Goal: Information Seeking & Learning: Find specific fact

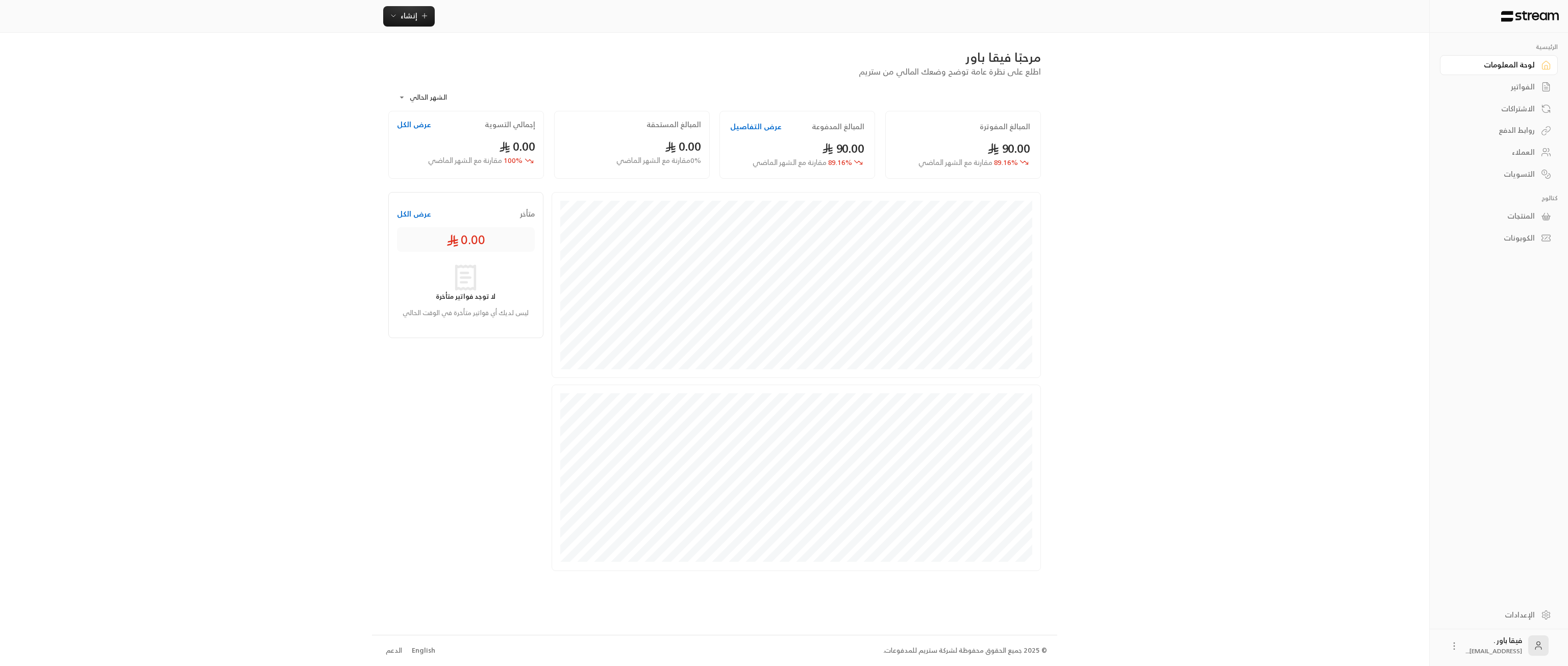
click at [1536, 155] on link "العملاء" at bounding box center [1499, 152] width 118 height 20
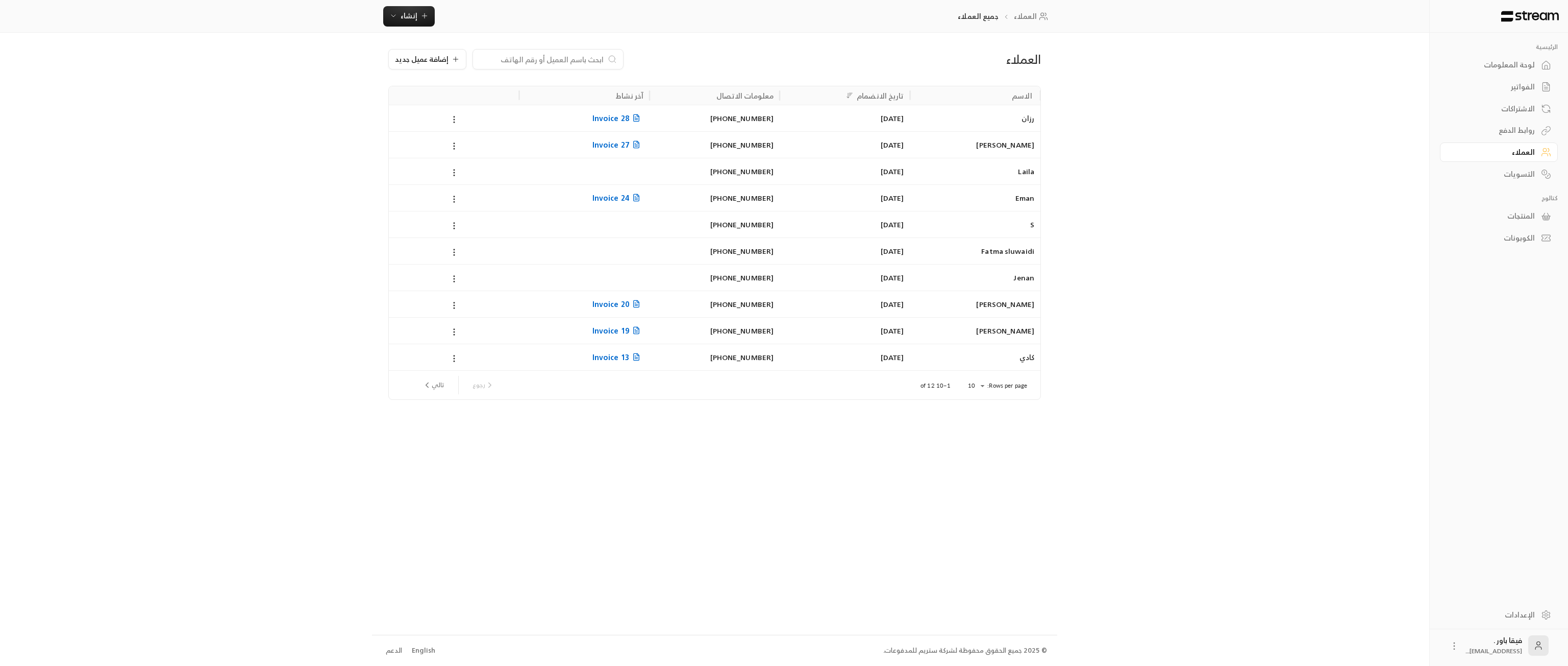
click at [945, 123] on div "رزان" at bounding box center [975, 118] width 118 height 26
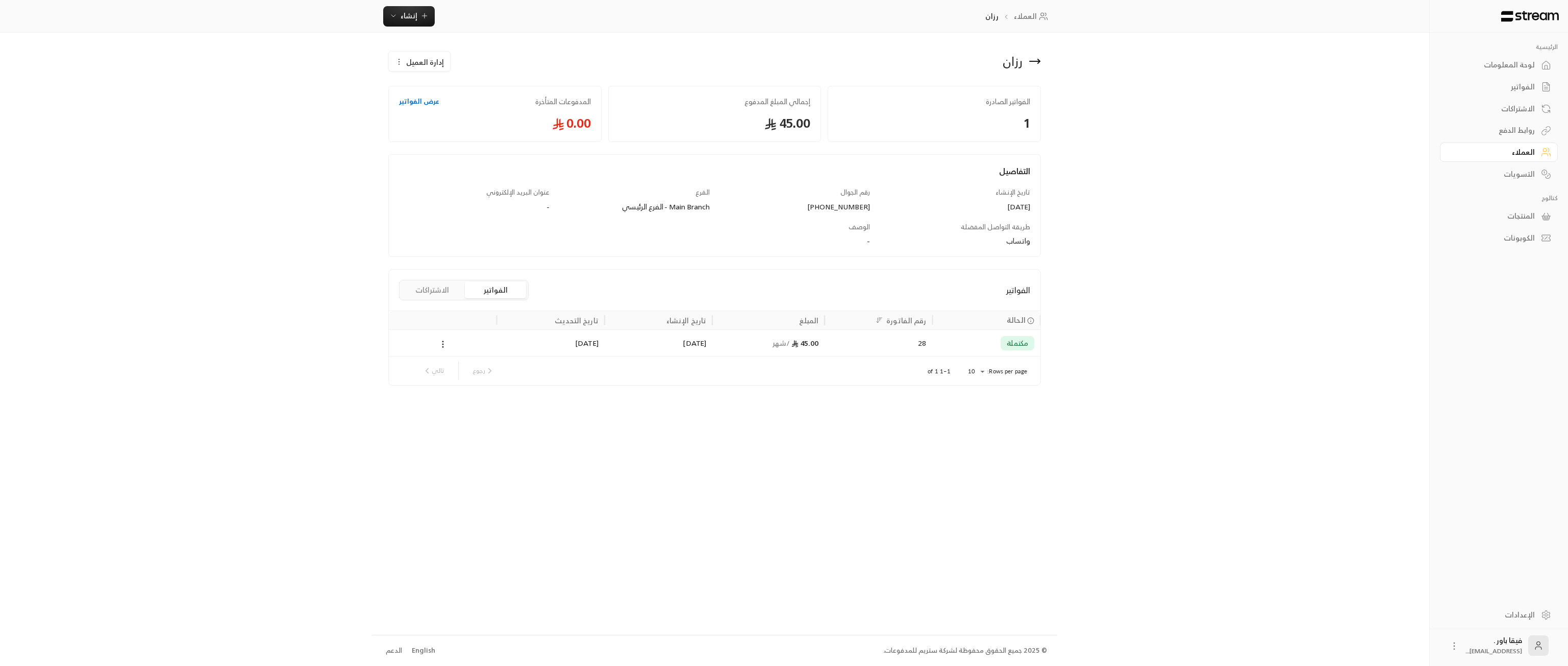
click at [1522, 68] on div "لوحة المعلومات" at bounding box center [1493, 65] width 82 height 10
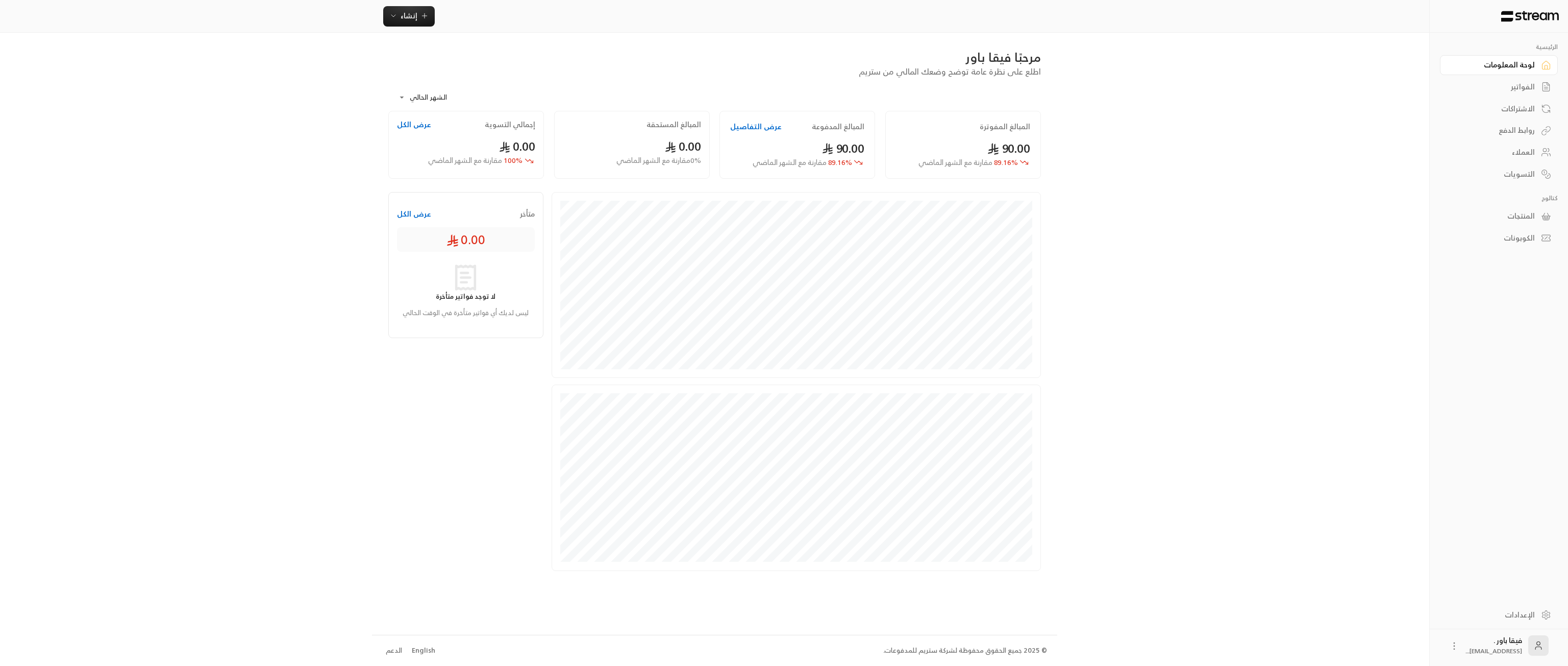
click at [1519, 147] on div "العملاء" at bounding box center [1493, 152] width 82 height 10
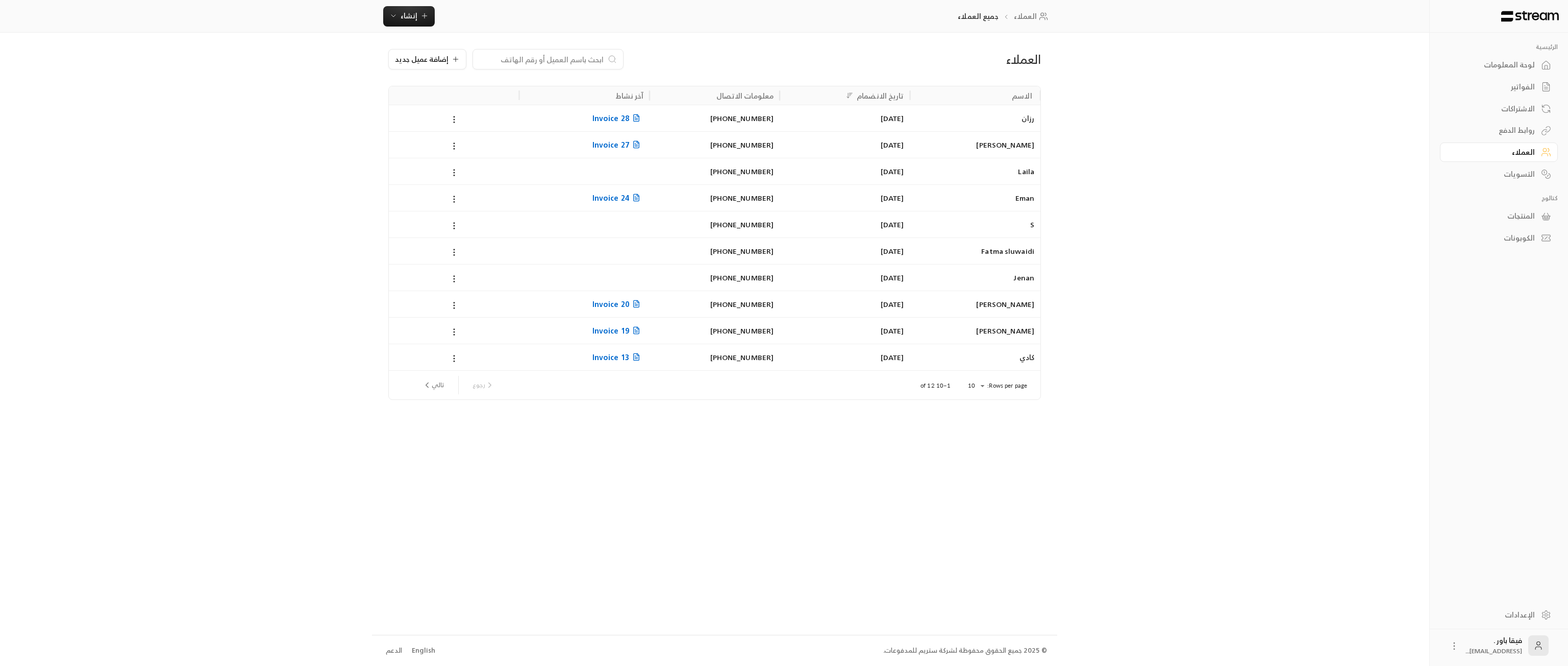
click at [1532, 173] on div "التسويات" at bounding box center [1493, 174] width 82 height 10
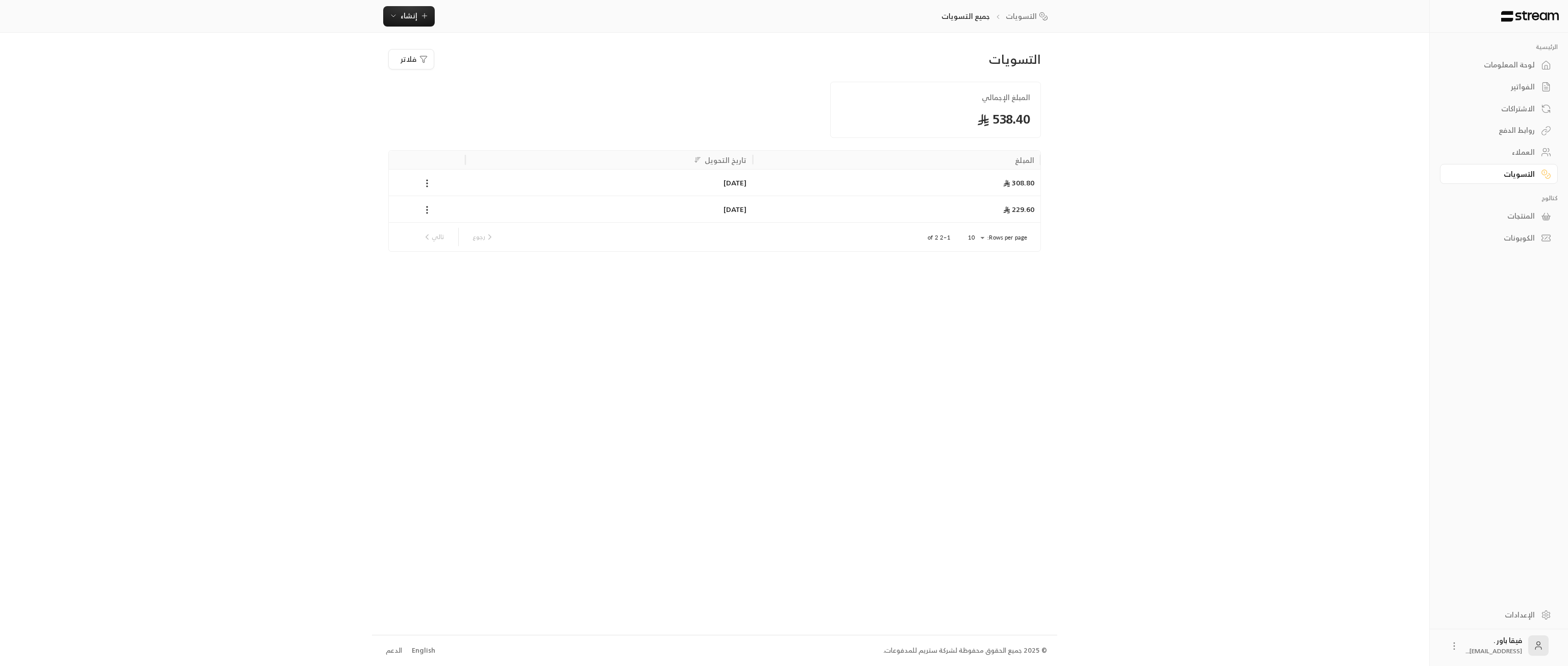
click at [1543, 153] on icon at bounding box center [1546, 152] width 10 height 10
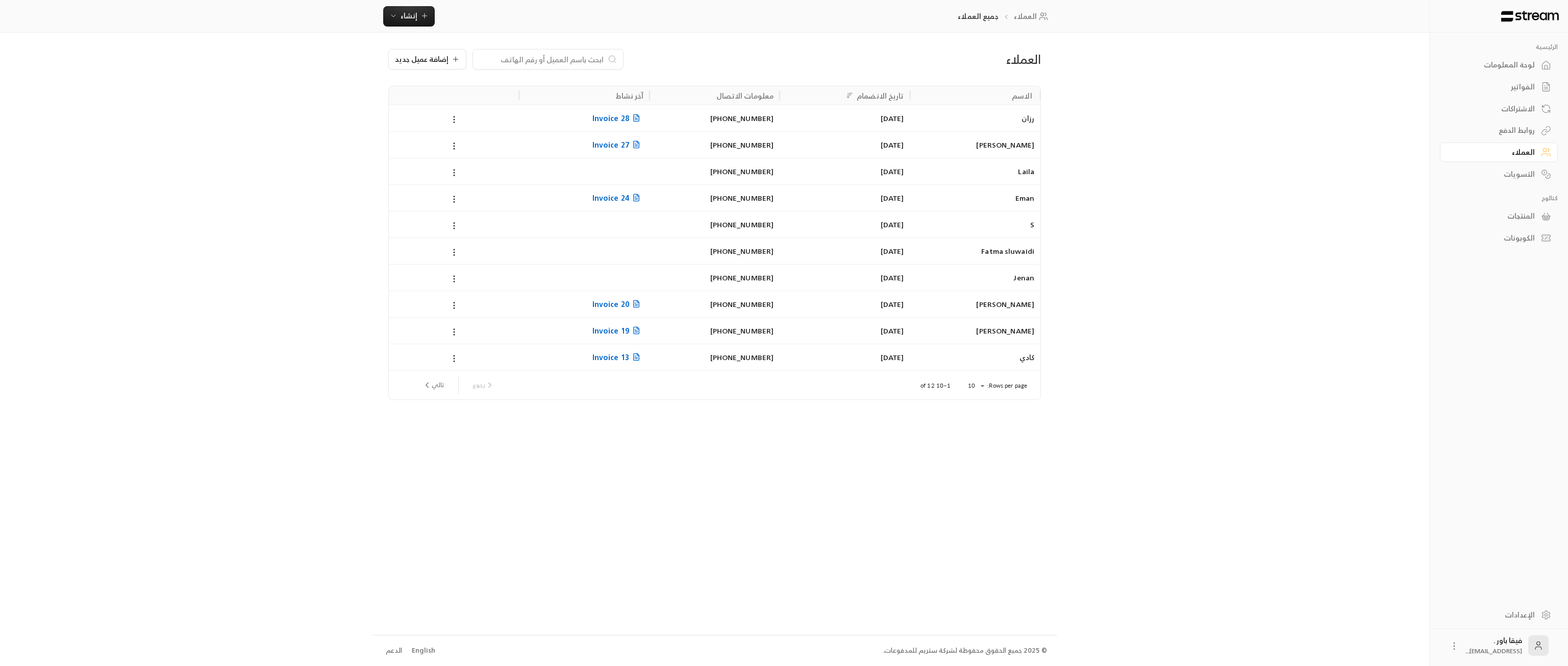
click at [625, 115] on span "Invoice 28" at bounding box center [618, 118] width 51 height 13
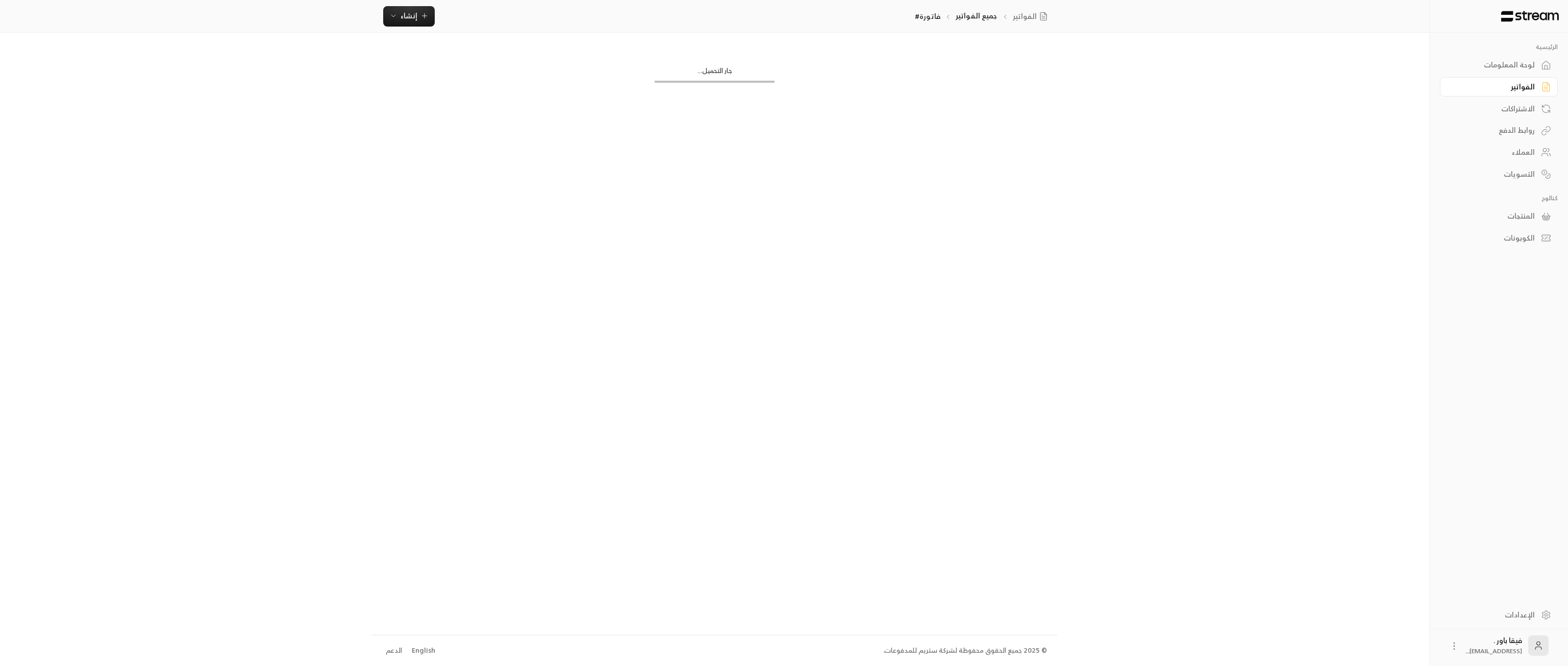
click at [1527, 152] on div "العملاء" at bounding box center [1493, 152] width 82 height 10
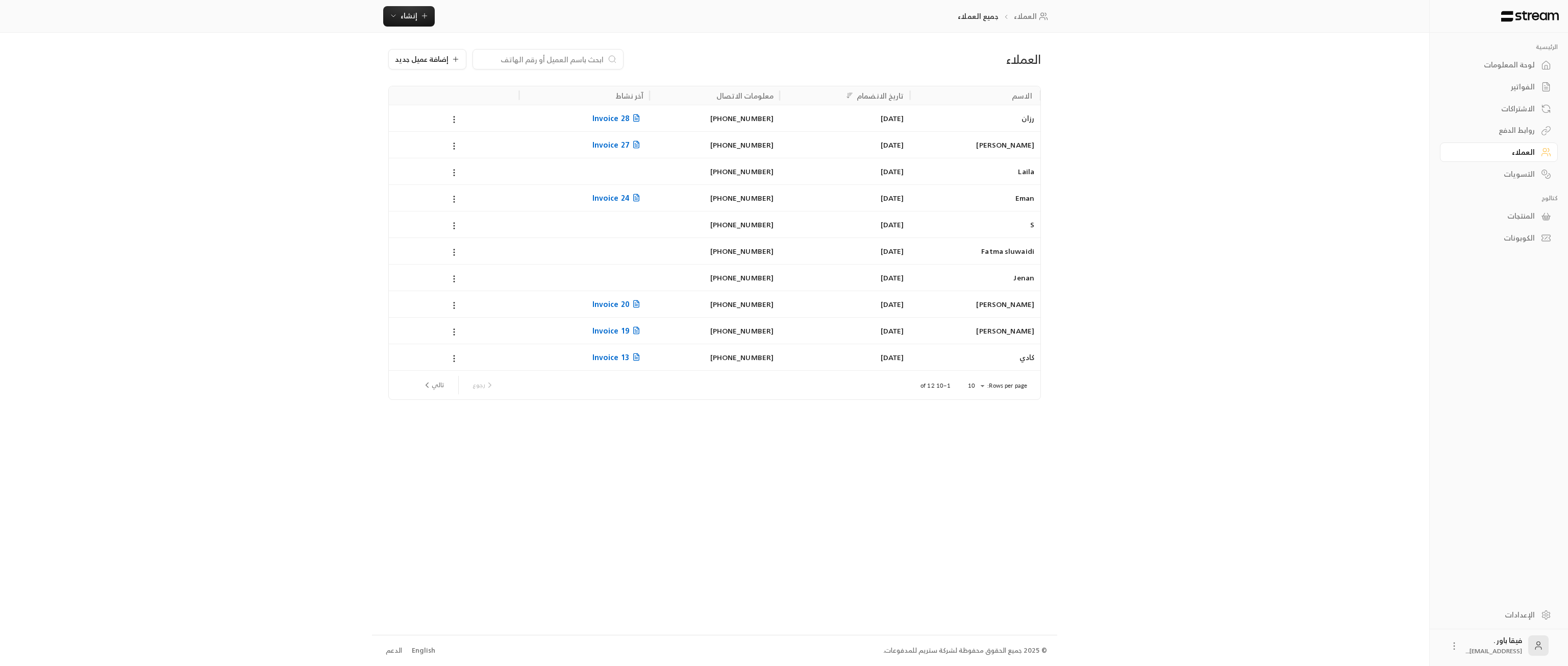
click at [1034, 119] on div "رزان" at bounding box center [975, 118] width 130 height 27
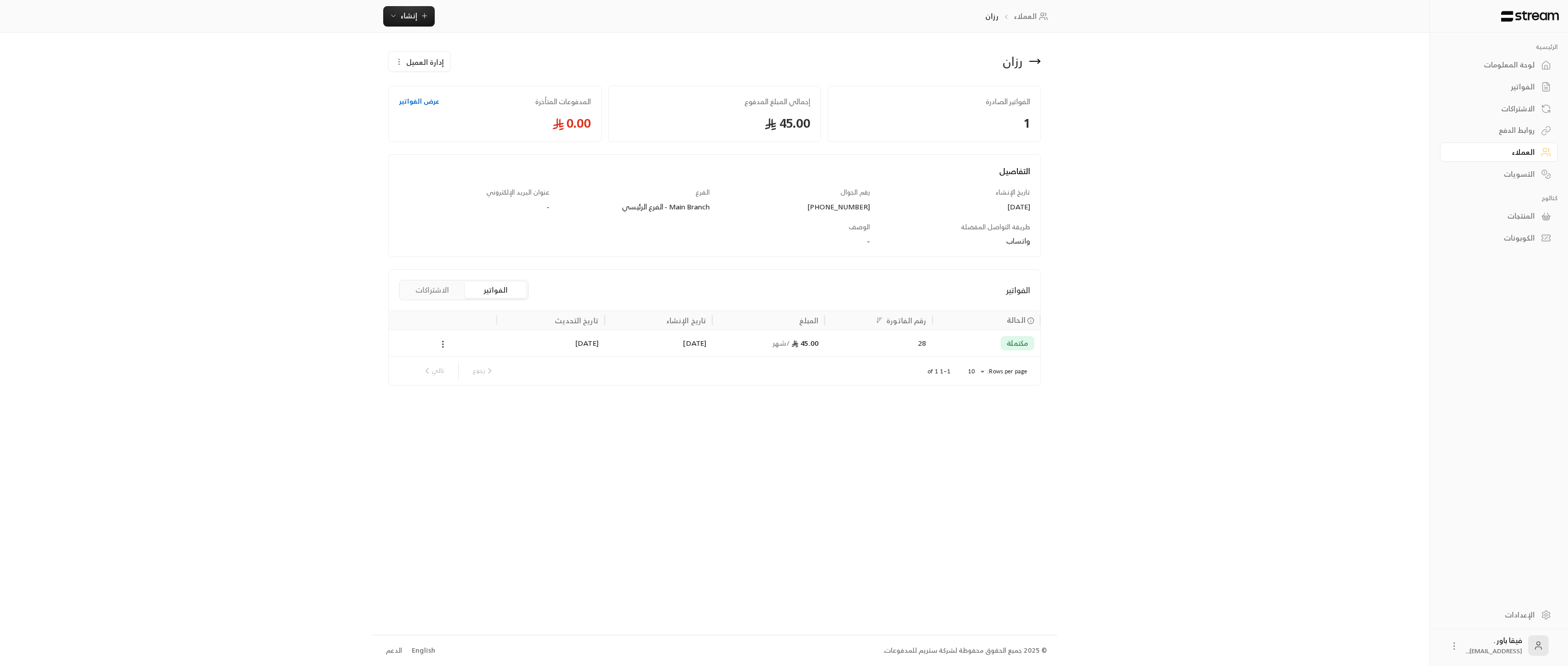
click at [445, 287] on button "الاشتراكات" at bounding box center [432, 290] width 61 height 17
click at [510, 289] on button "الفواتير" at bounding box center [495, 290] width 61 height 17
drag, startPoint x: 511, startPoint y: 199, endPoint x: 545, endPoint y: 177, distance: 40.5
click at [545, 177] on div "التفاصيل تاريخ الإنشاء 02/10/2025 رقم الجوال +966558895919 الفرع Main Branch - …" at bounding box center [715, 210] width 641 height 91
click at [553, 201] on div "عنوان البريد الإلكتروني -" at bounding box center [474, 199] width 160 height 24
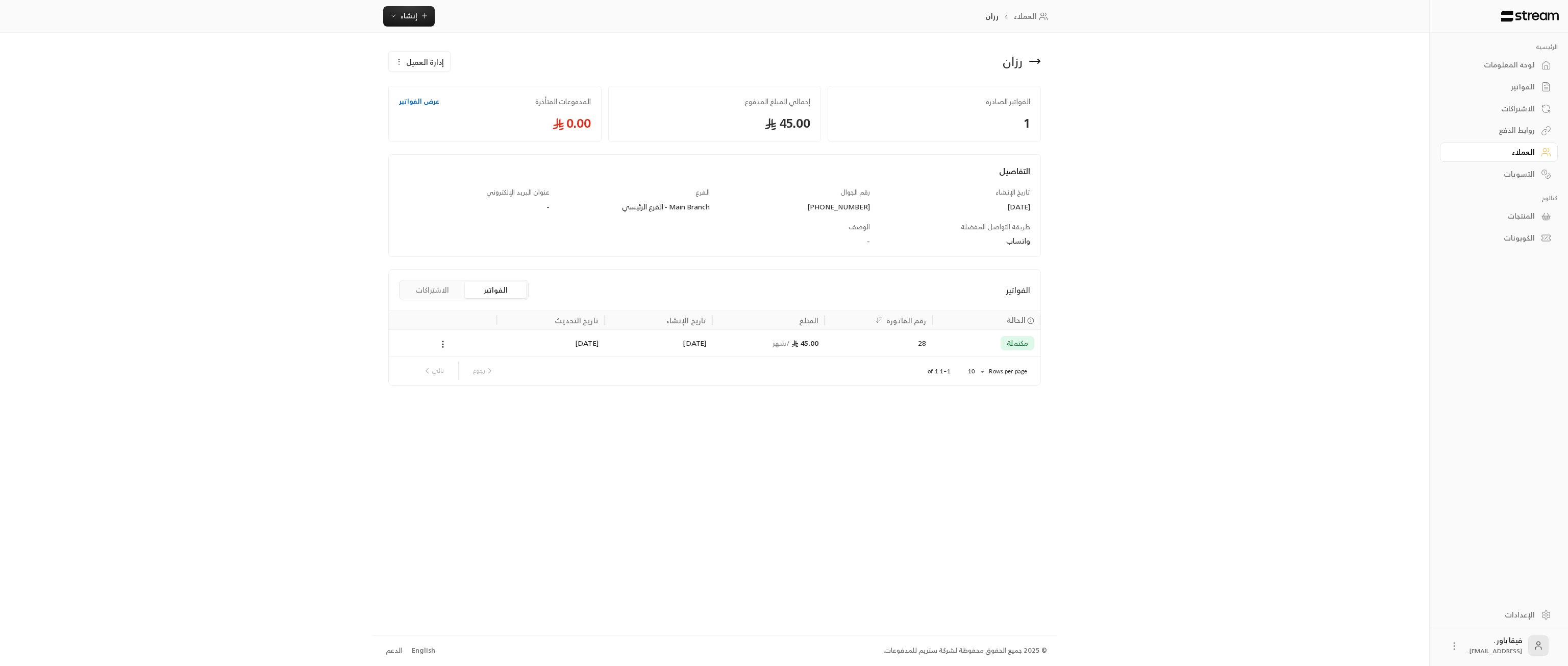
drag, startPoint x: 754, startPoint y: 251, endPoint x: 987, endPoint y: 204, distance: 237.7
click at [987, 204] on div "التفاصيل تاريخ الإنشاء 02/10/2025 رقم الجوال +966558895919 الفرع Main Branch - …" at bounding box center [715, 210] width 641 height 91
